Goal: Navigation & Orientation: Find specific page/section

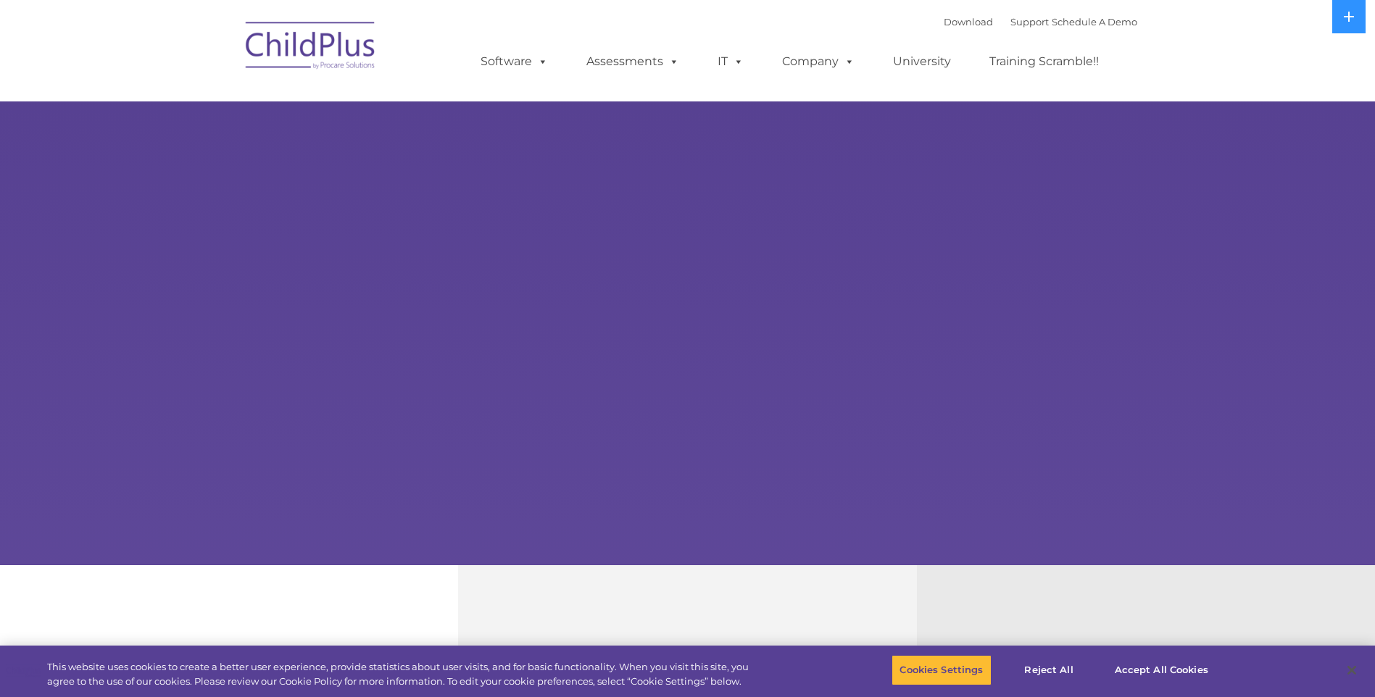
select select "MEDIUM"
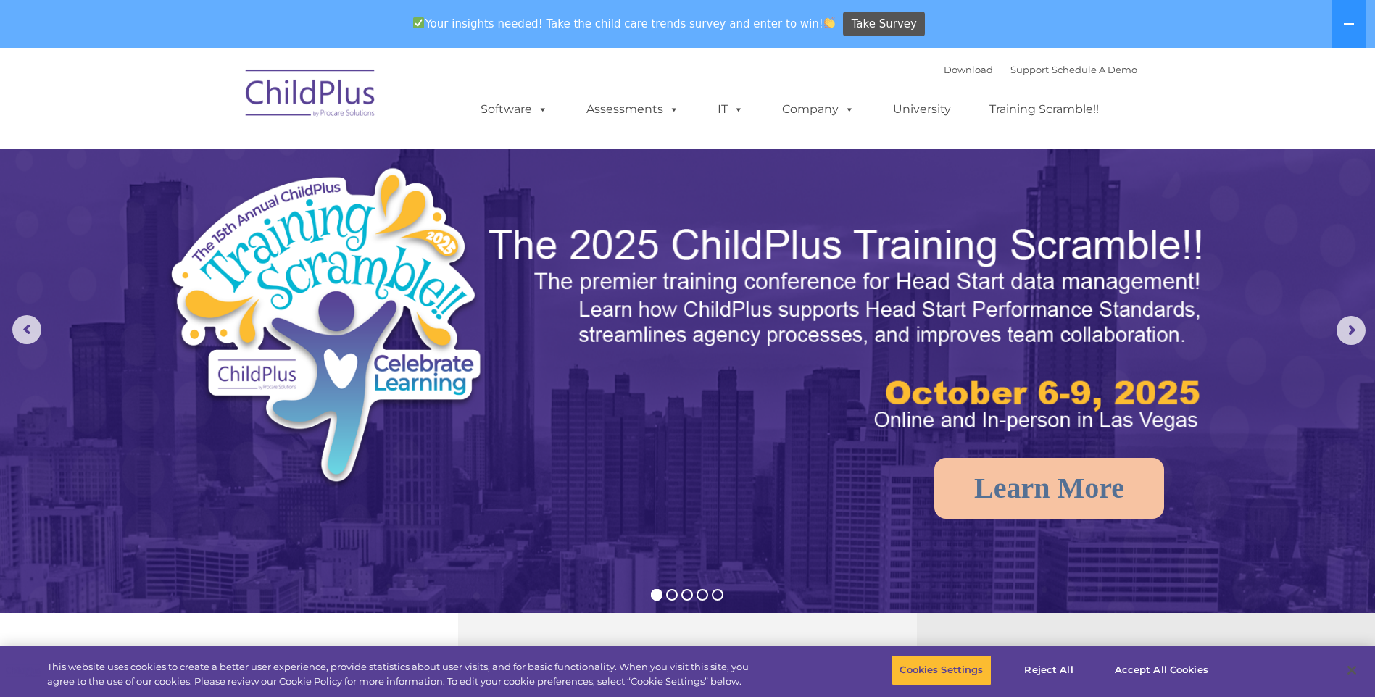
click at [285, 87] on img at bounding box center [310, 95] width 145 height 72
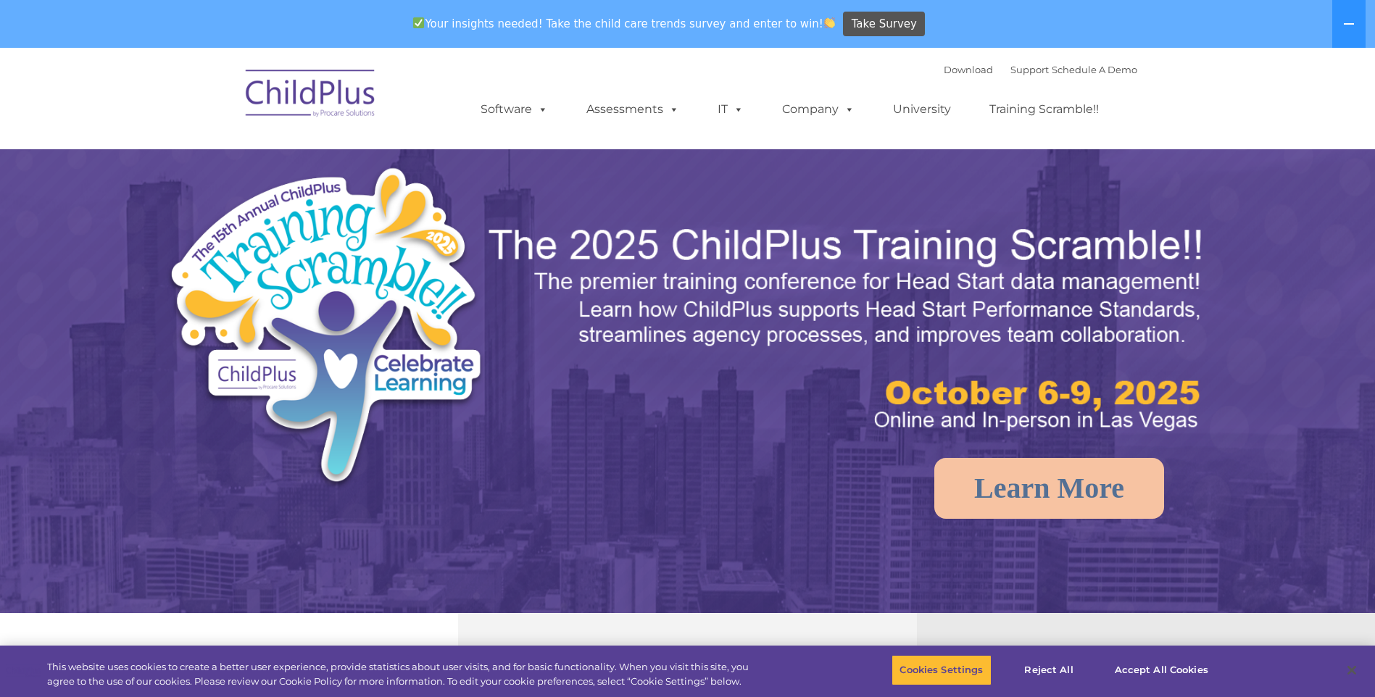
select select "MEDIUM"
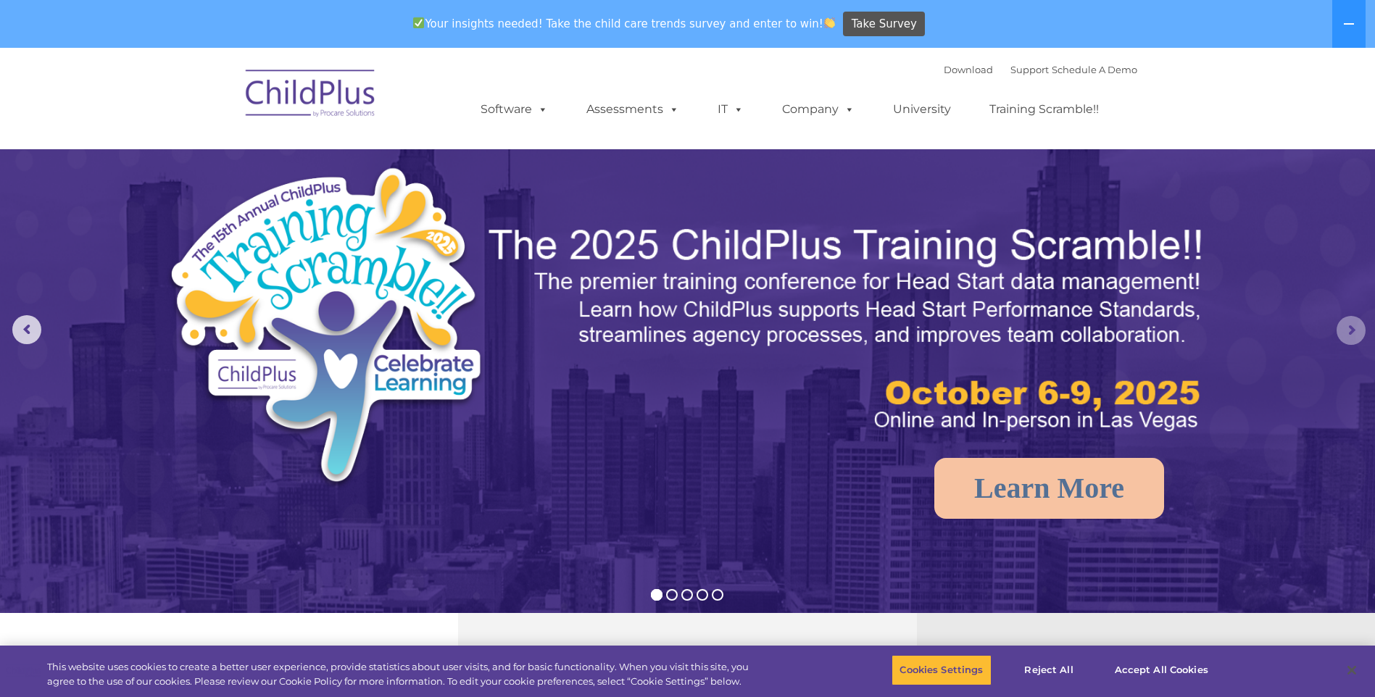
click at [1342, 323] on rs-arrow at bounding box center [1350, 330] width 29 height 29
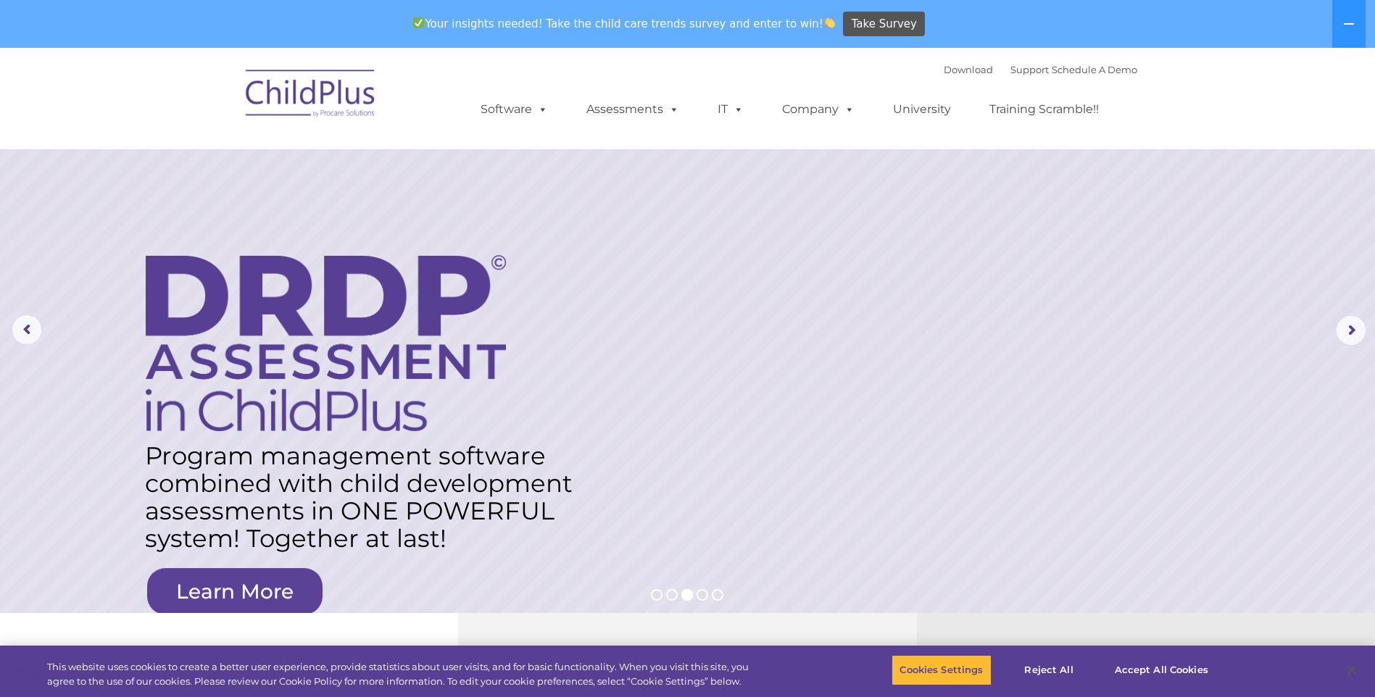
click at [120, 65] on nav "Download Support | Schedule A Demo  MENU MENU Software ChildPlus: The original…" at bounding box center [687, 98] width 1375 height 101
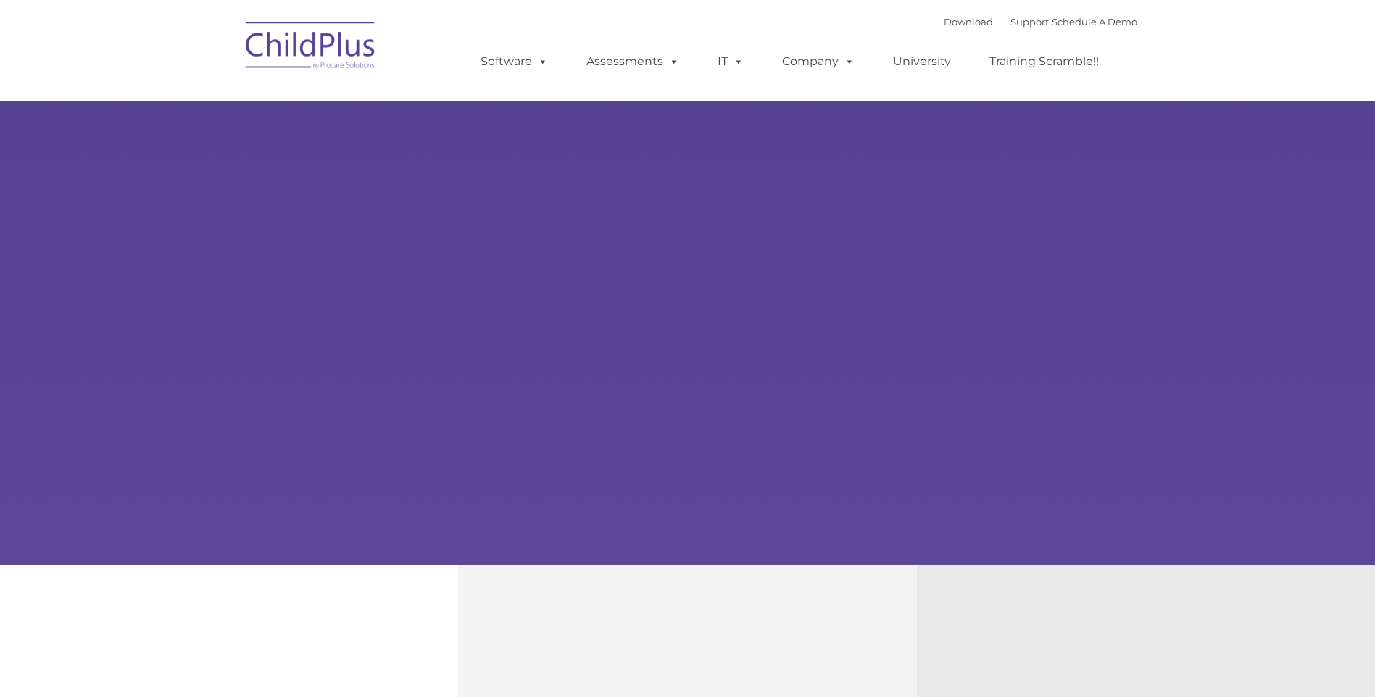
type input ""
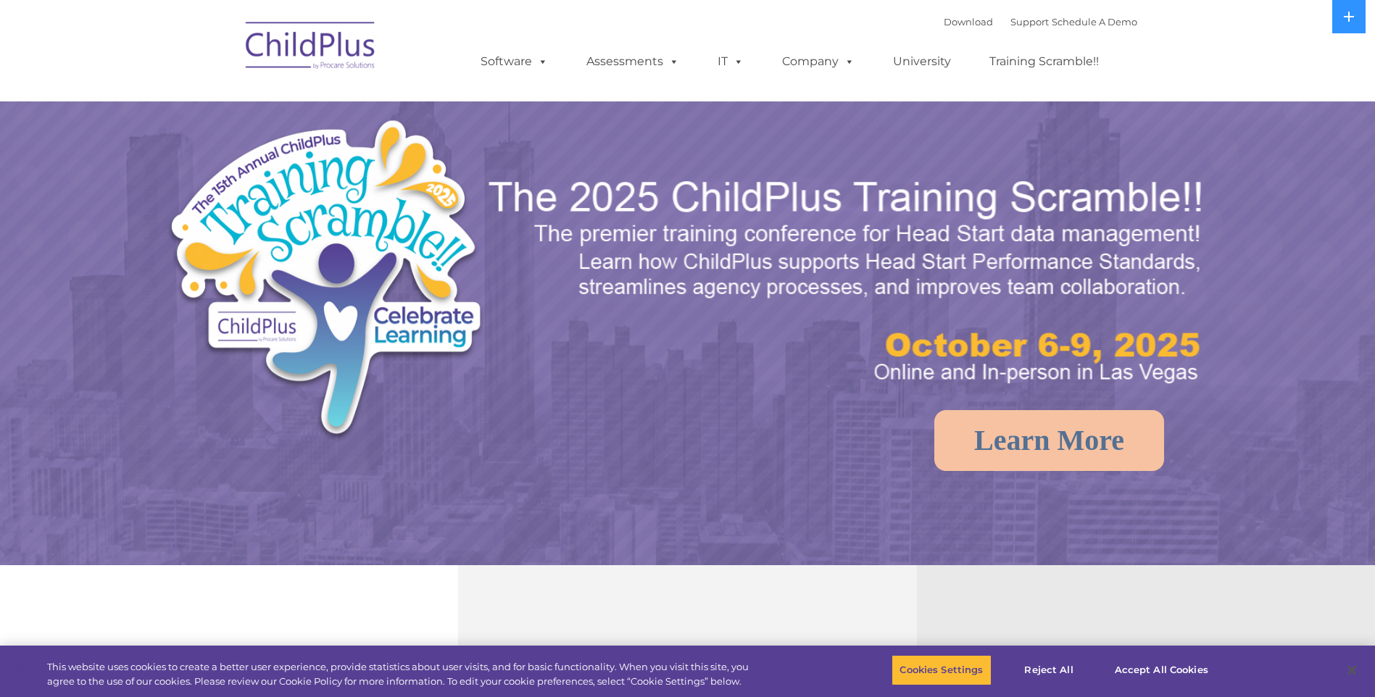
select select "MEDIUM"
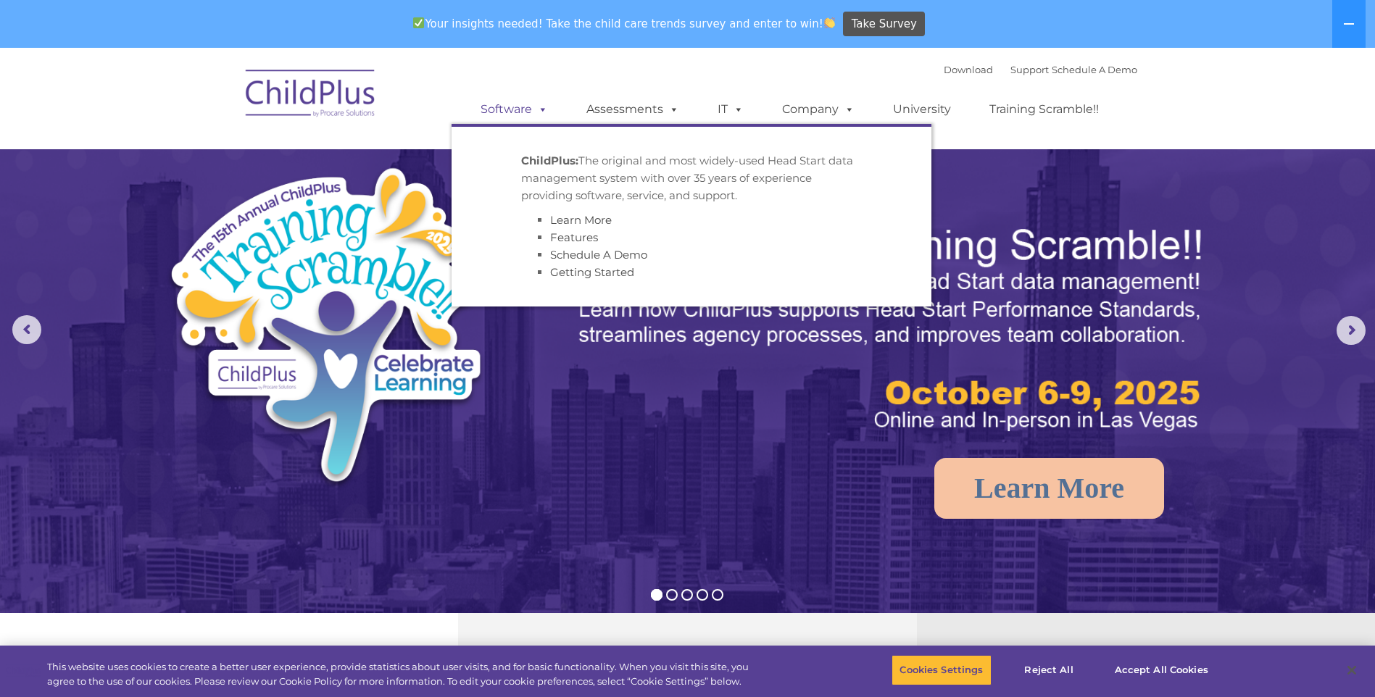
click at [520, 114] on link "Software" at bounding box center [514, 109] width 96 height 29
click at [520, 112] on link "Software" at bounding box center [514, 109] width 96 height 29
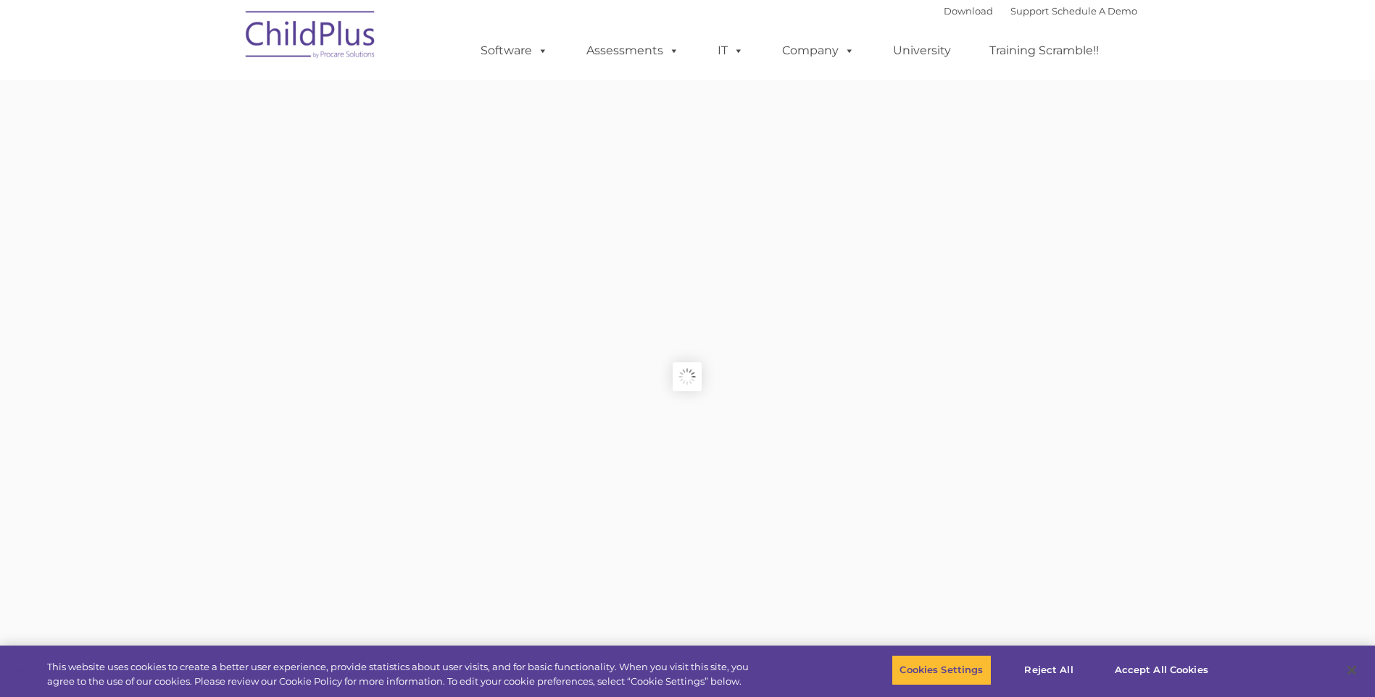
type input ""
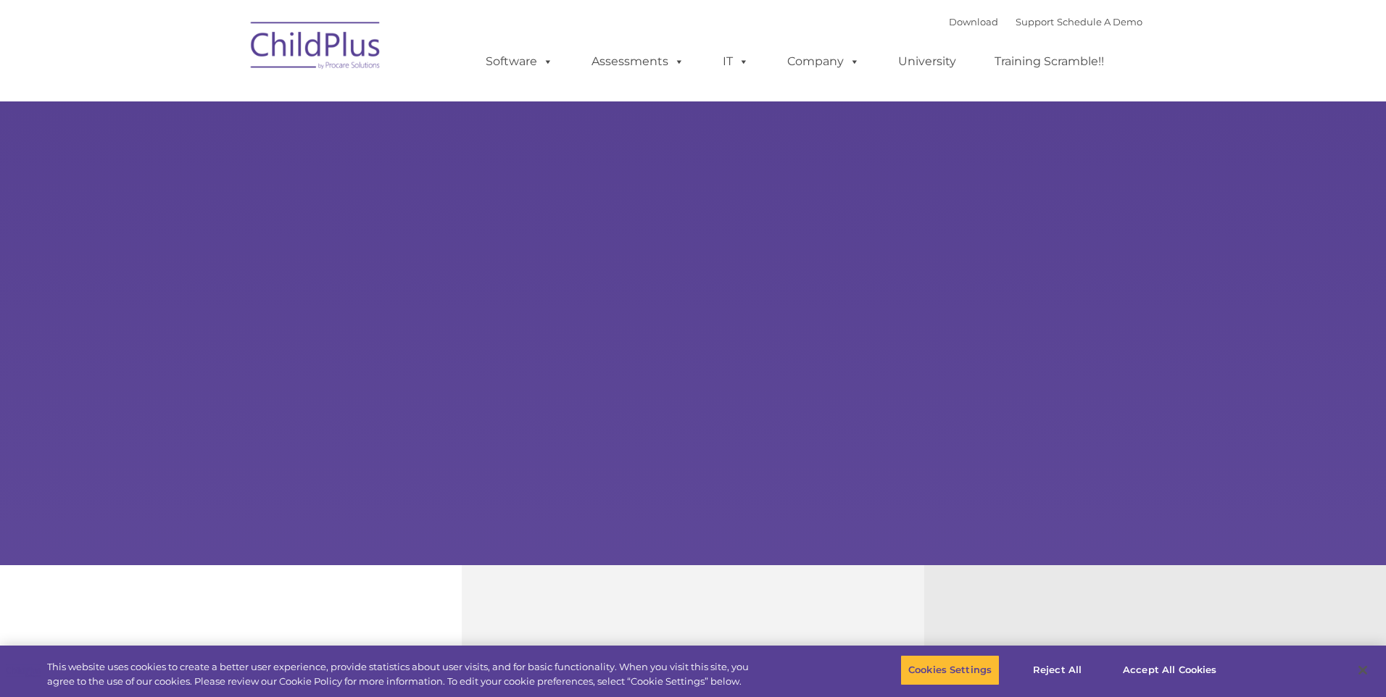
type input ""
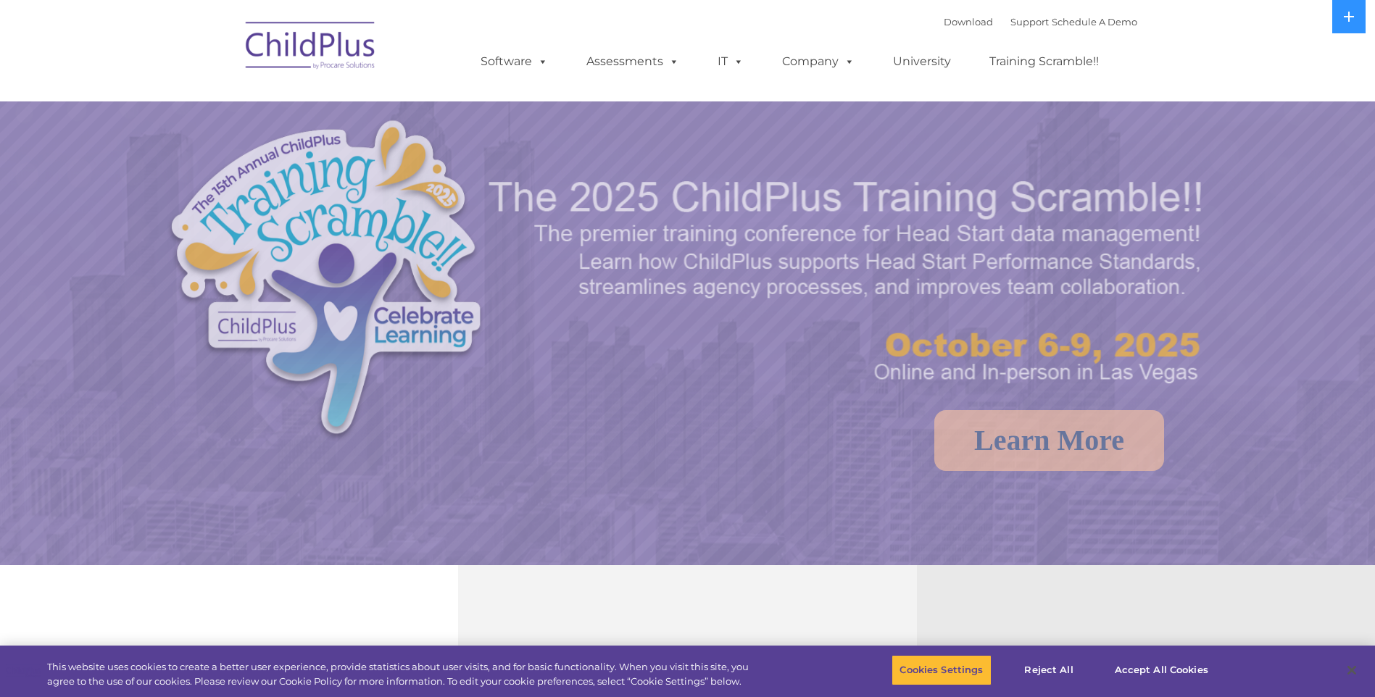
select select "MEDIUM"
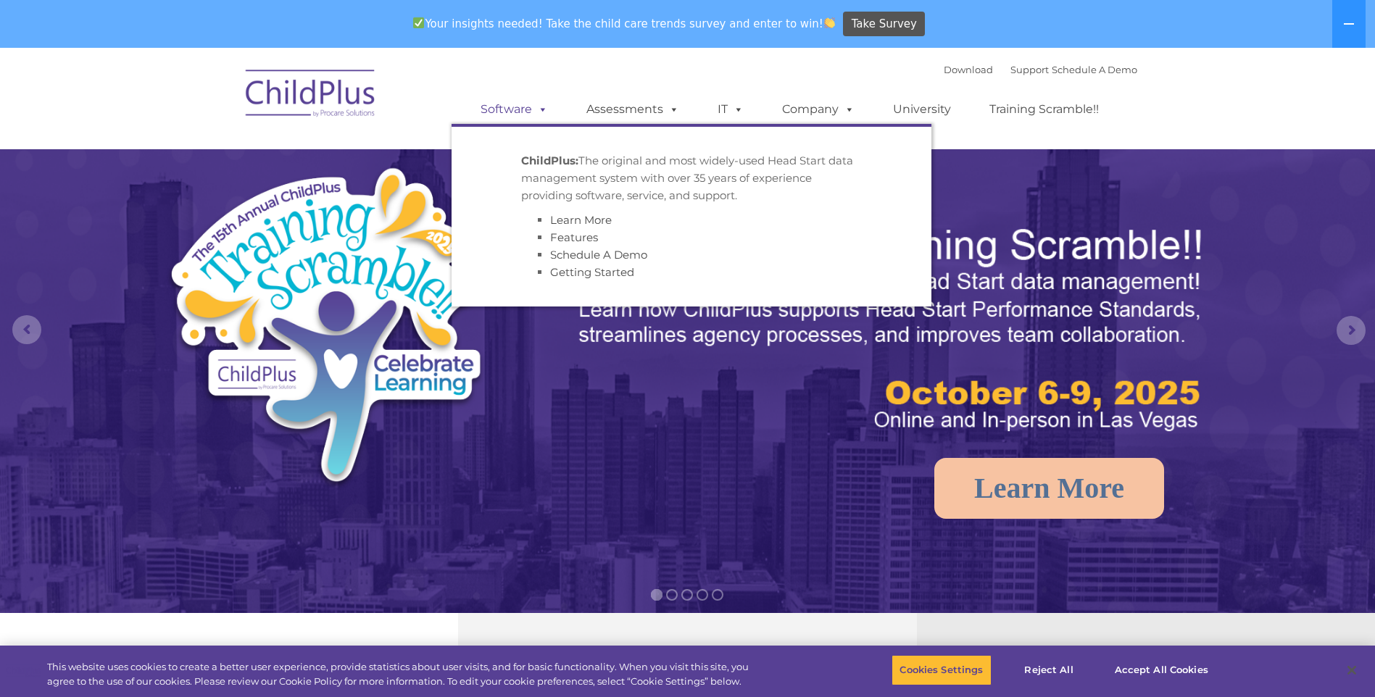
click at [538, 110] on span at bounding box center [540, 109] width 16 height 14
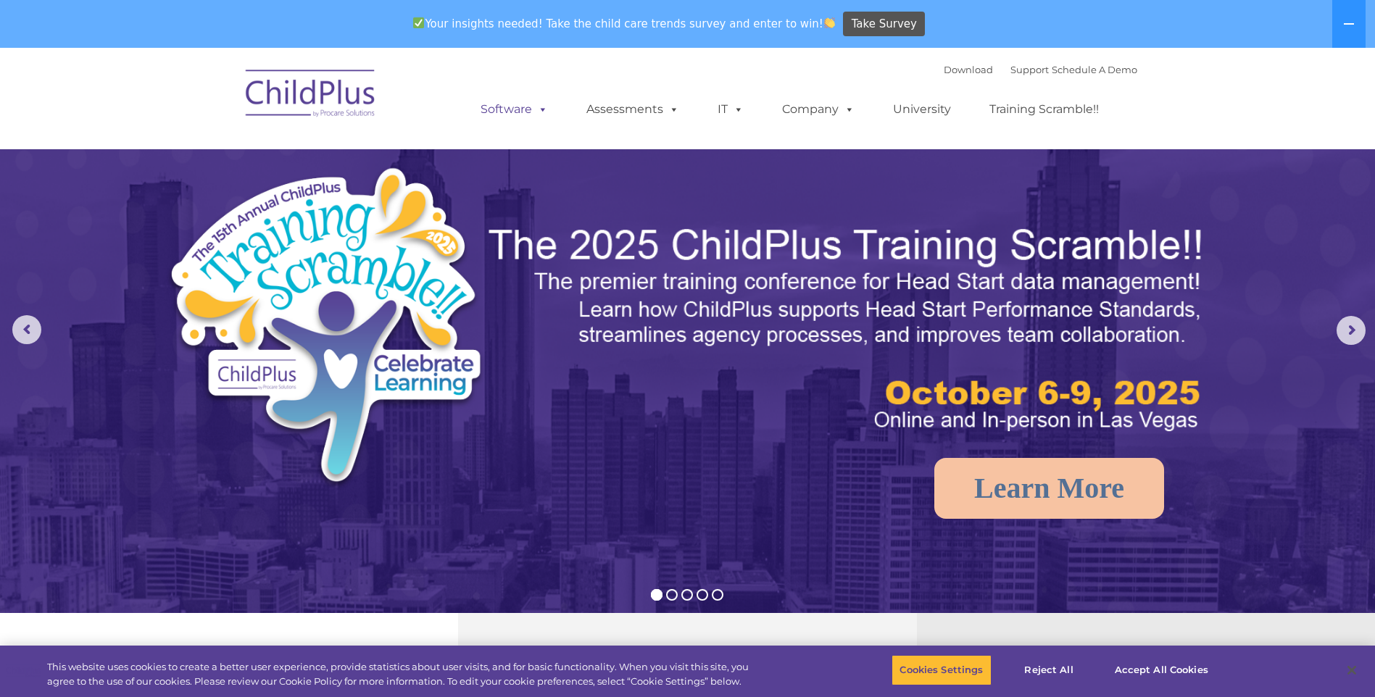
click at [536, 110] on span at bounding box center [540, 109] width 16 height 14
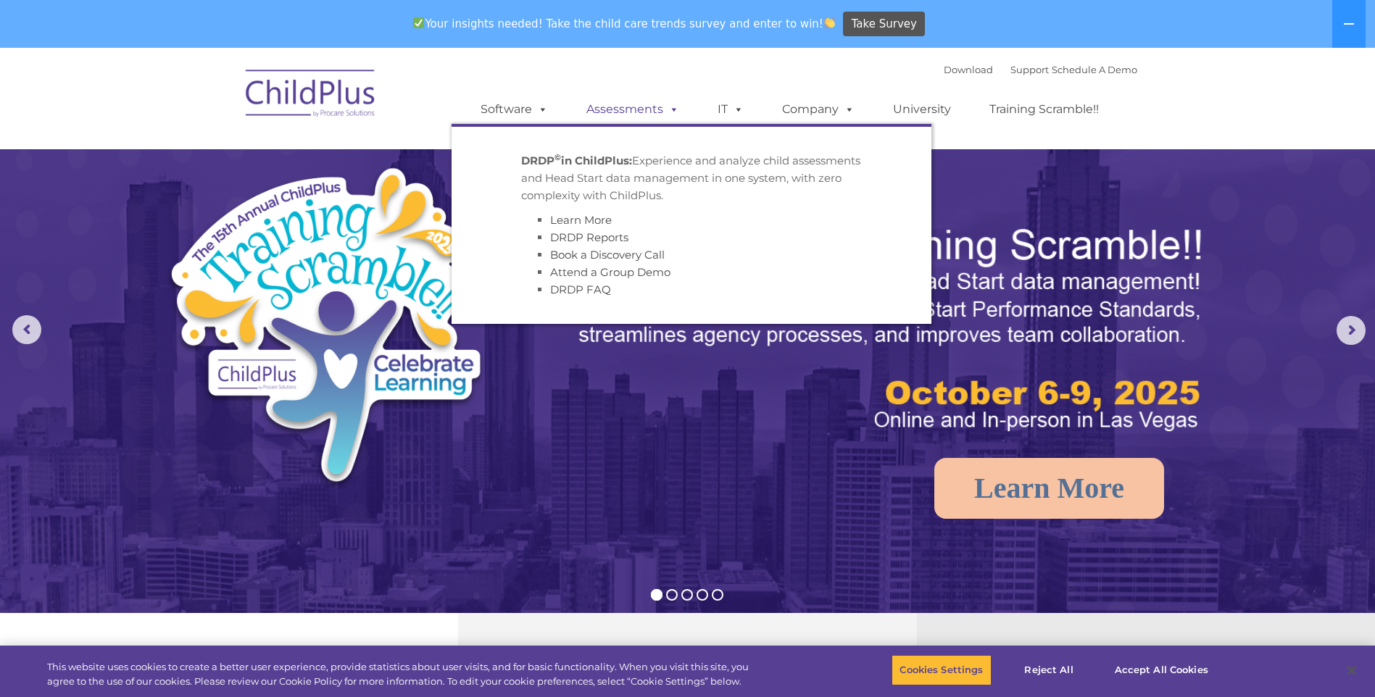
click at [649, 112] on link "Assessments" at bounding box center [633, 109] width 122 height 29
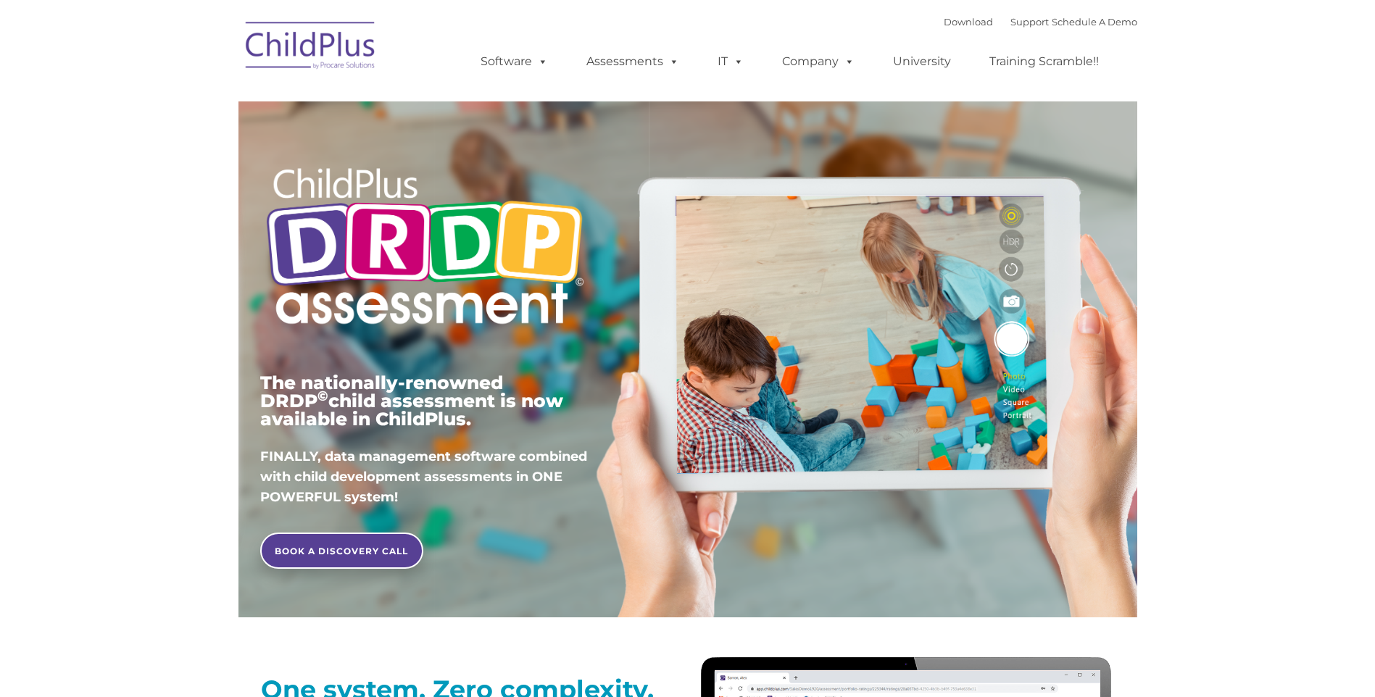
type input ""
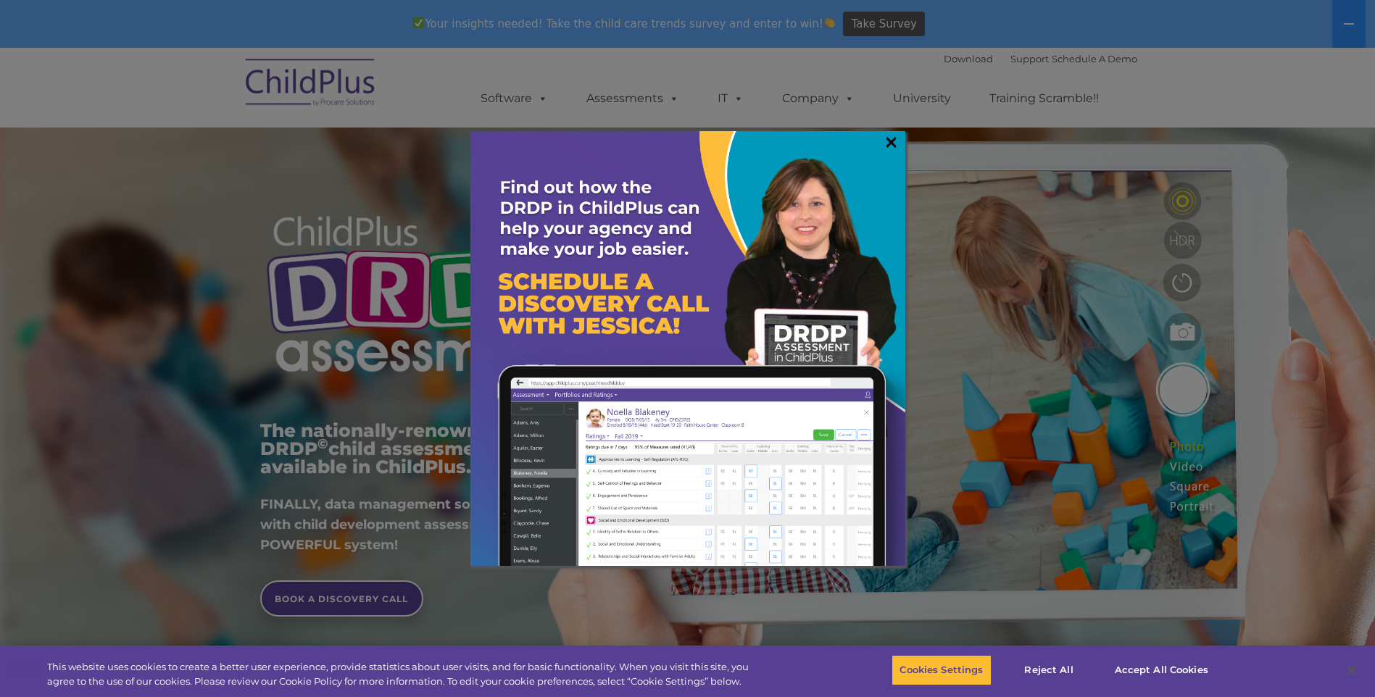
click at [883, 143] on link "×" at bounding box center [891, 142] width 17 height 14
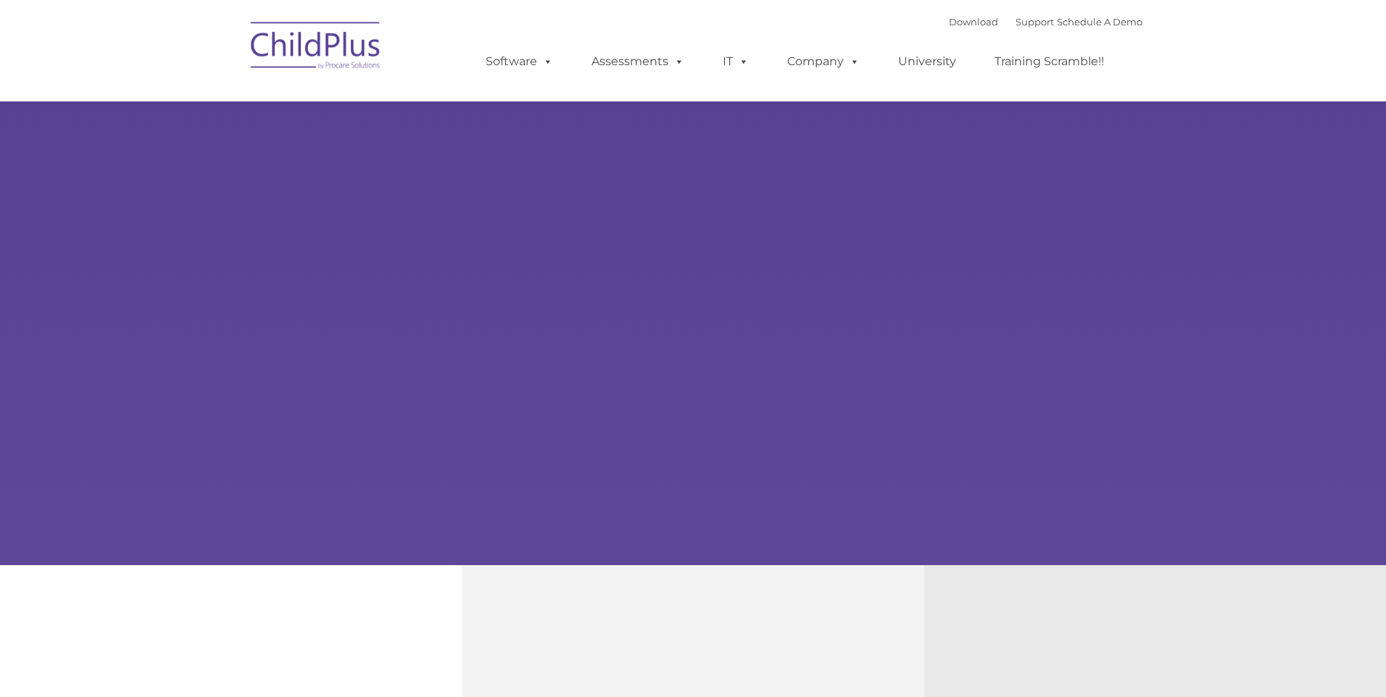
type input ""
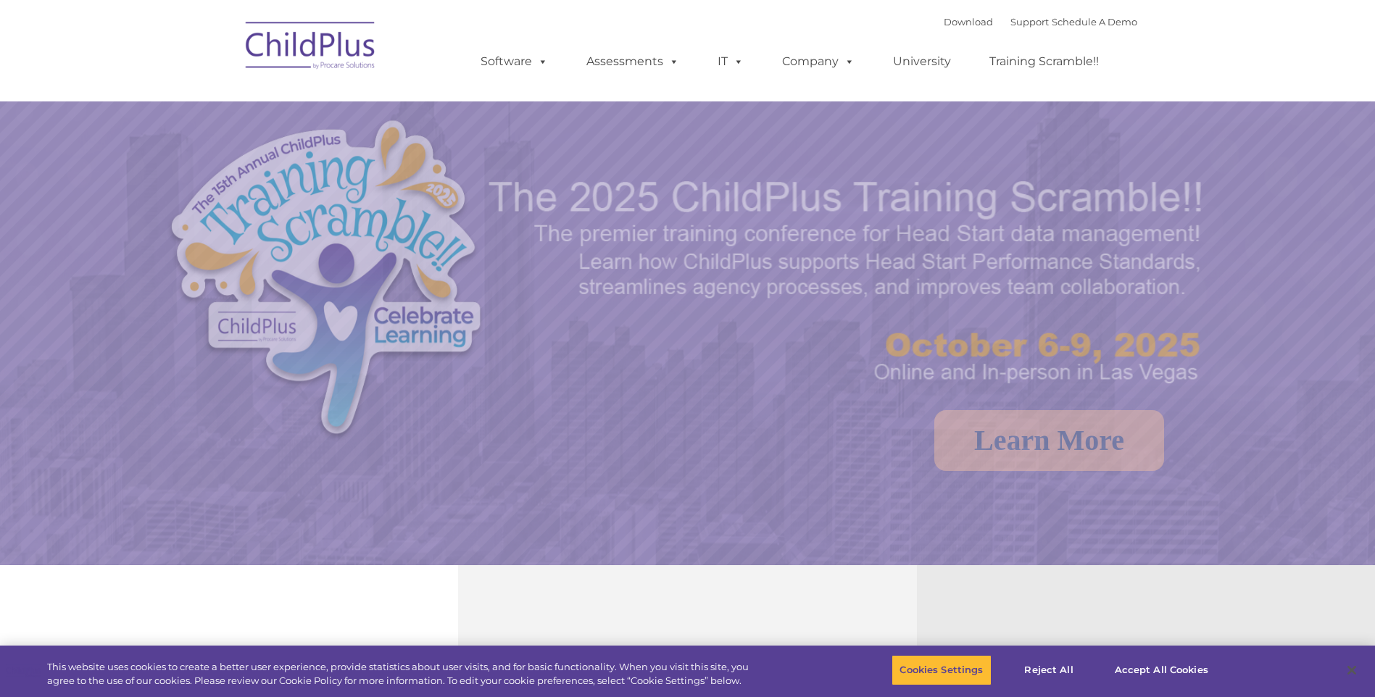
select select "MEDIUM"
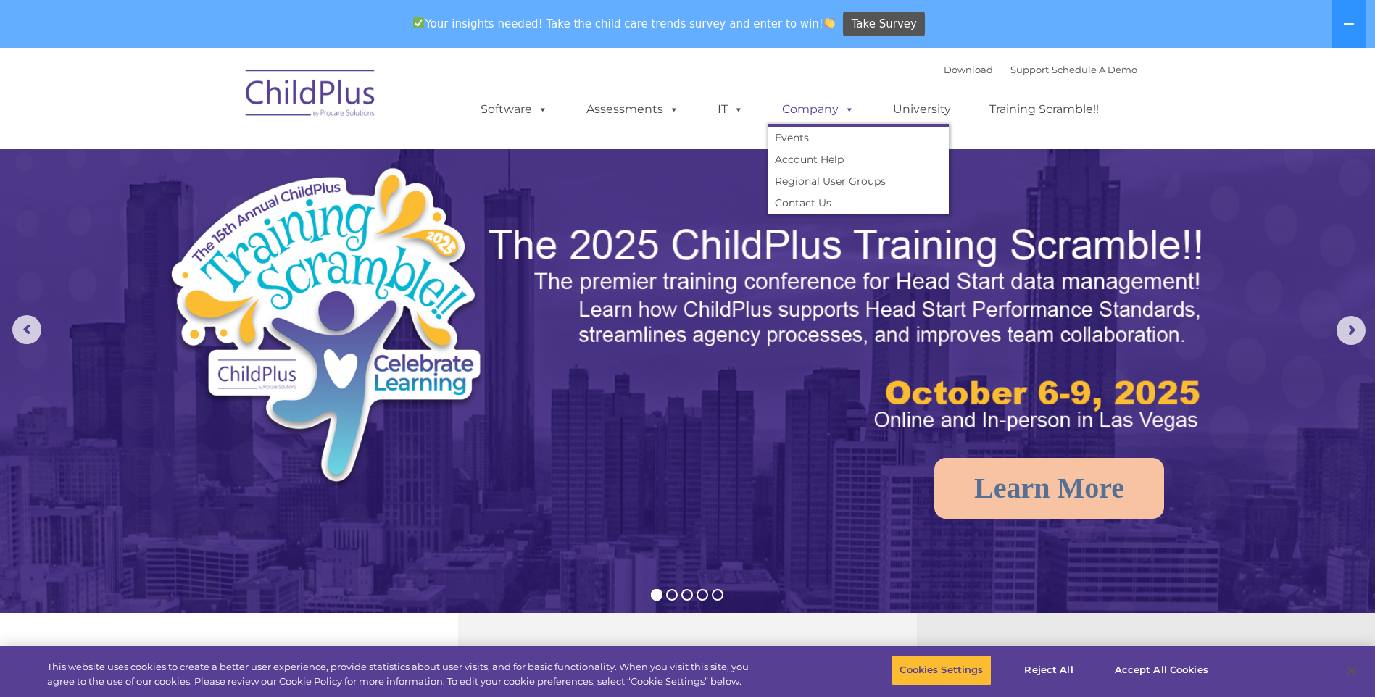
click at [833, 107] on link "Company" at bounding box center [817, 109] width 101 height 29
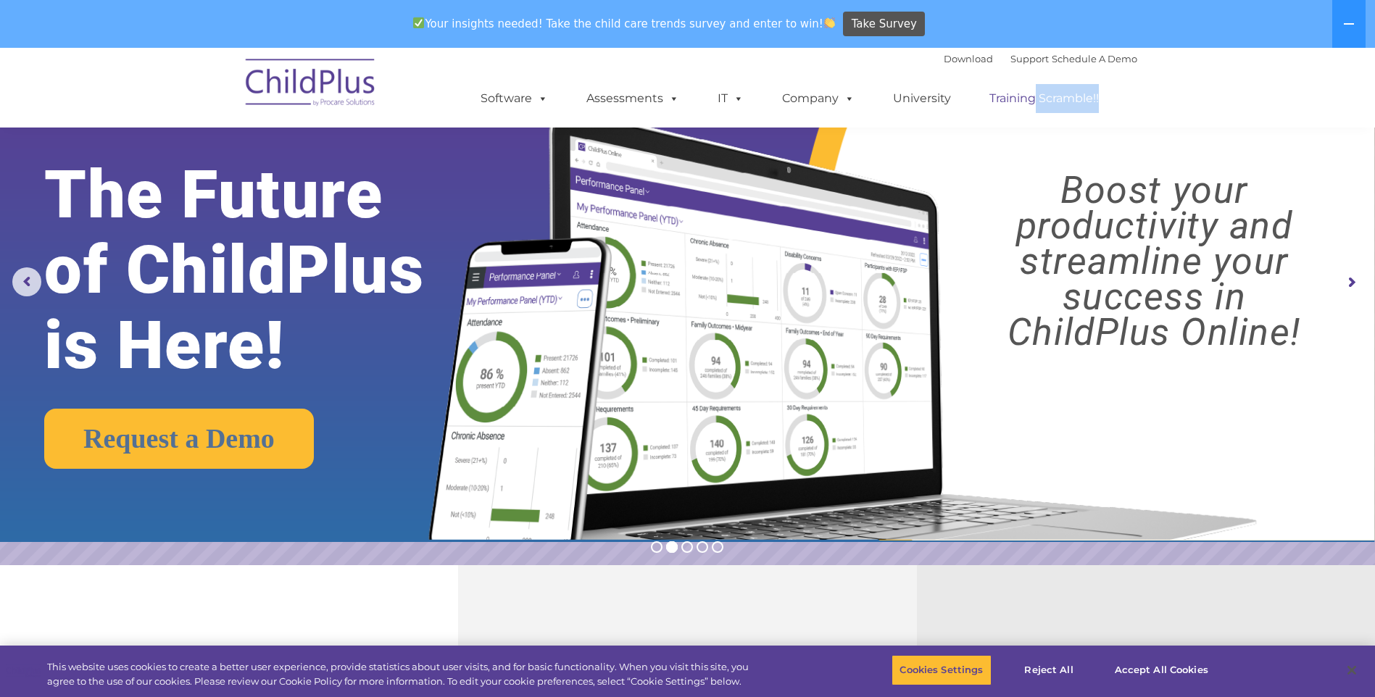
click at [1034, 110] on ul "Software ChildPlus: The original and most widely-used Head Start data managemen…" at bounding box center [794, 99] width 686 height 58
click at [285, 524] on img at bounding box center [687, 271] width 1375 height 542
